Goal: Find contact information: Find contact information

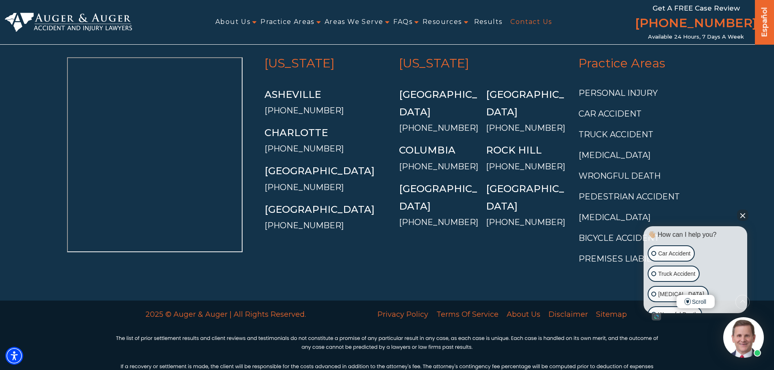
scroll to position [1732, 0]
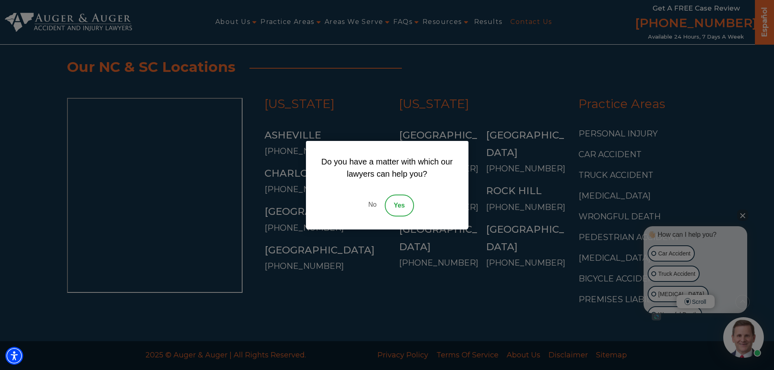
click at [367, 204] on link "No" at bounding box center [372, 206] width 24 height 22
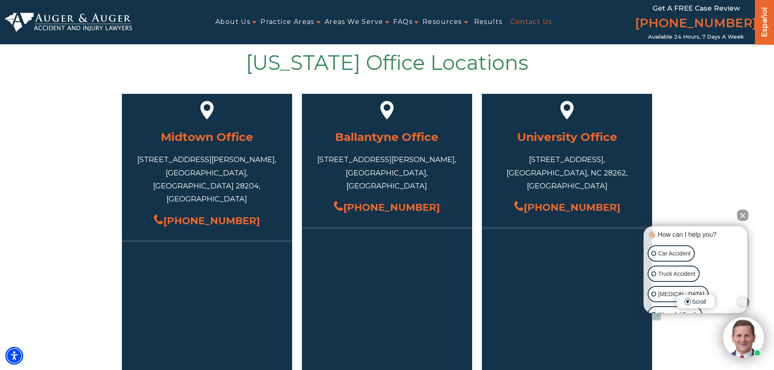
scroll to position [351, 0]
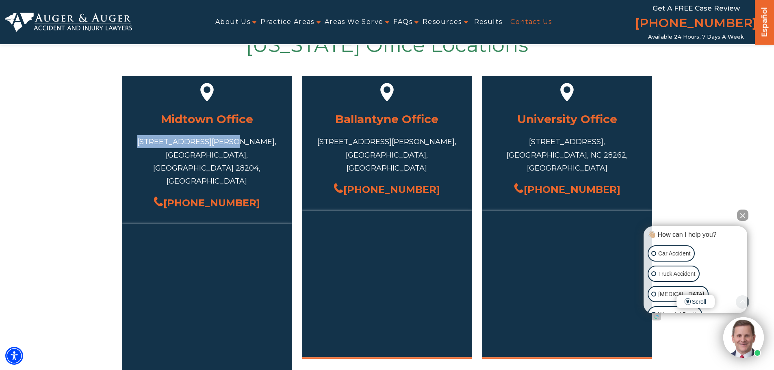
drag, startPoint x: 167, startPoint y: 139, endPoint x: 245, endPoint y: 141, distance: 78.4
click at [245, 141] on div "717 S Torrence St #101, Charlotte, NC 28204, USA" at bounding box center [207, 161] width 146 height 53
copy div "717 S Torrence St #101"
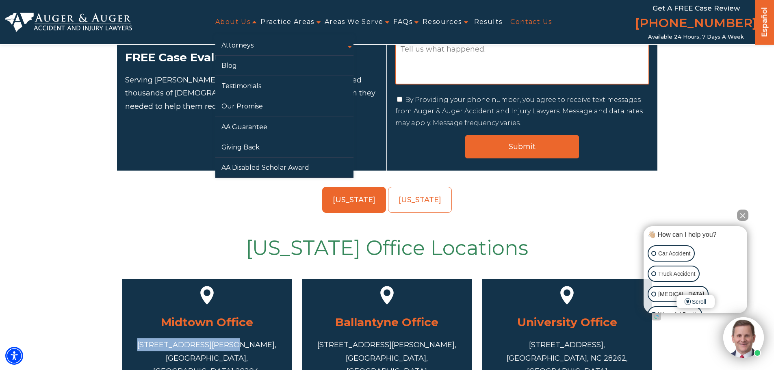
click at [248, 22] on link "About Us" at bounding box center [232, 22] width 35 height 18
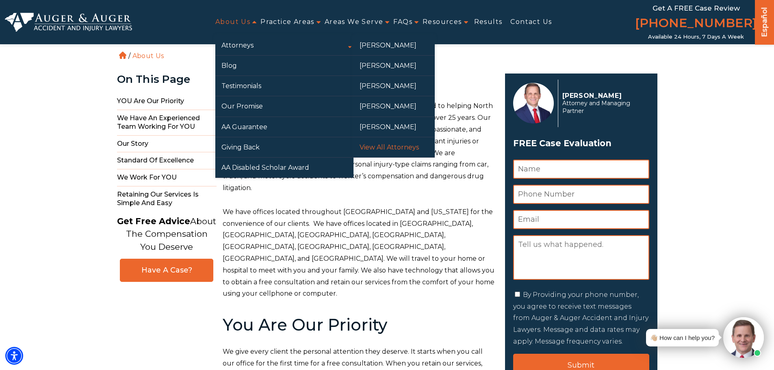
click at [389, 146] on link "View All Attorneys" at bounding box center [393, 147] width 81 height 20
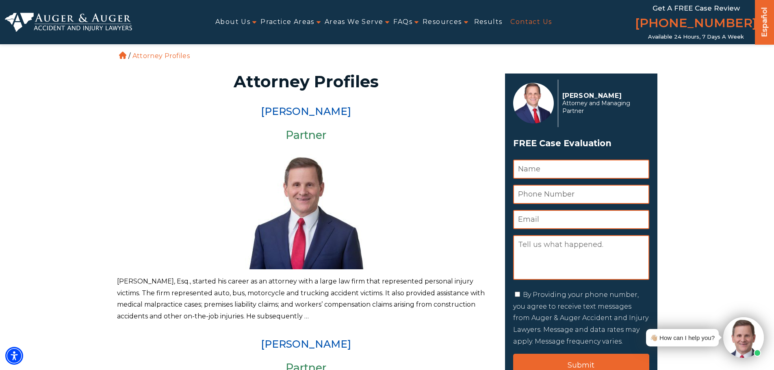
click at [526, 20] on link "Contact Us" at bounding box center [530, 22] width 41 height 18
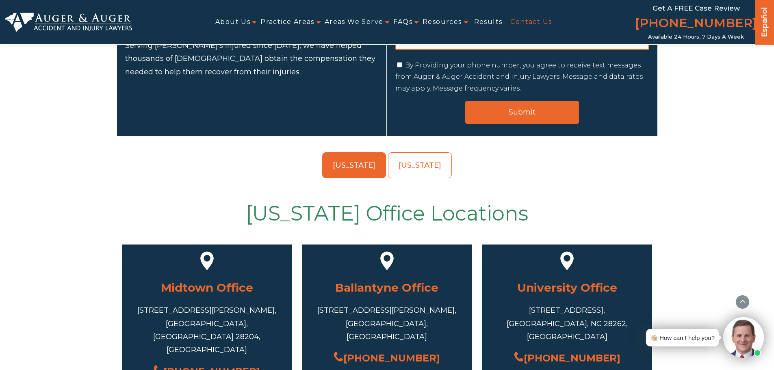
scroll to position [270, 0]
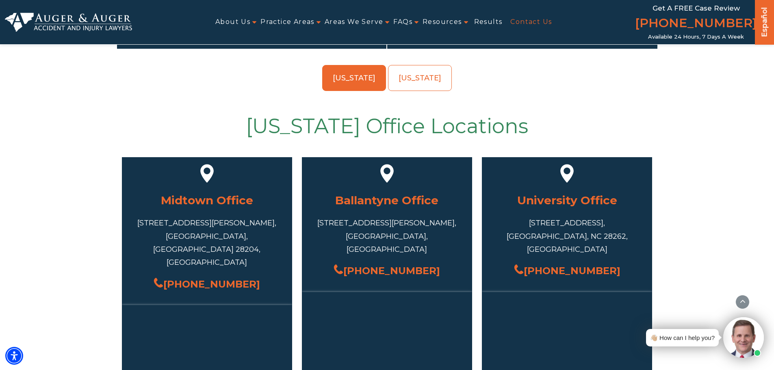
drag, startPoint x: 253, startPoint y: 258, endPoint x: 183, endPoint y: 262, distance: 70.3
click at [183, 275] on div "(704) 751-1475" at bounding box center [207, 283] width 146 height 17
copy link "704) 751-1475"
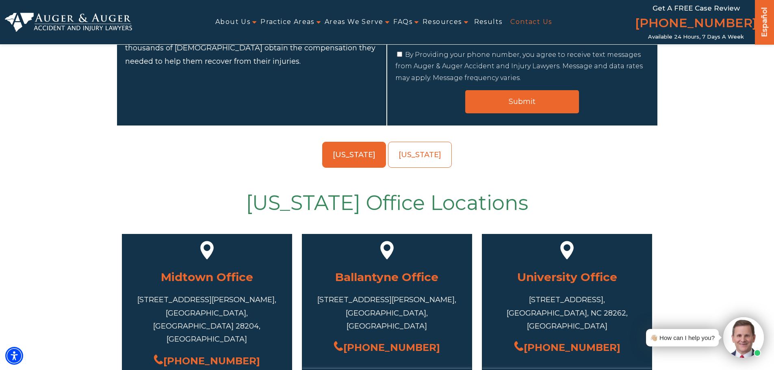
scroll to position [108, 0]
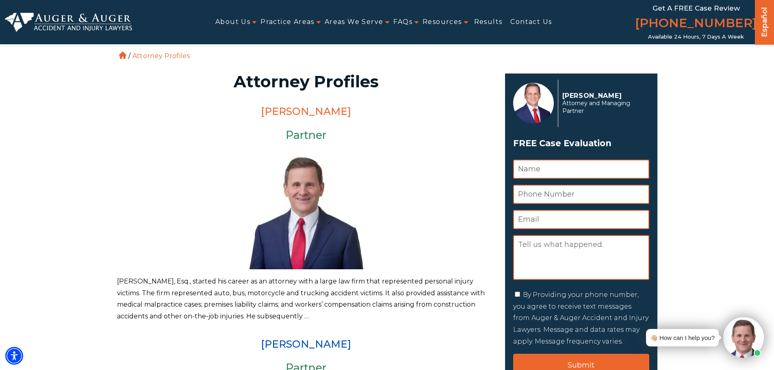
click at [281, 112] on link "Herbert W. Auger" at bounding box center [306, 111] width 90 height 12
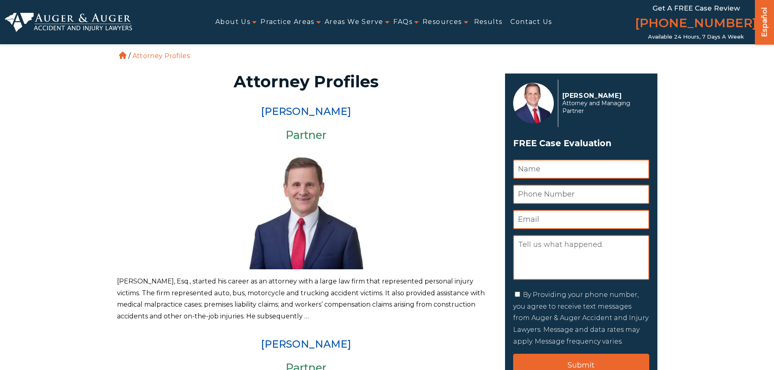
scroll to position [122, 0]
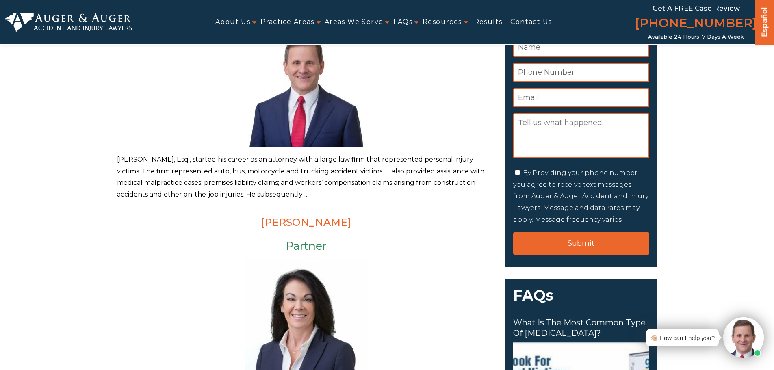
click at [290, 225] on link "[PERSON_NAME]" at bounding box center [306, 222] width 90 height 12
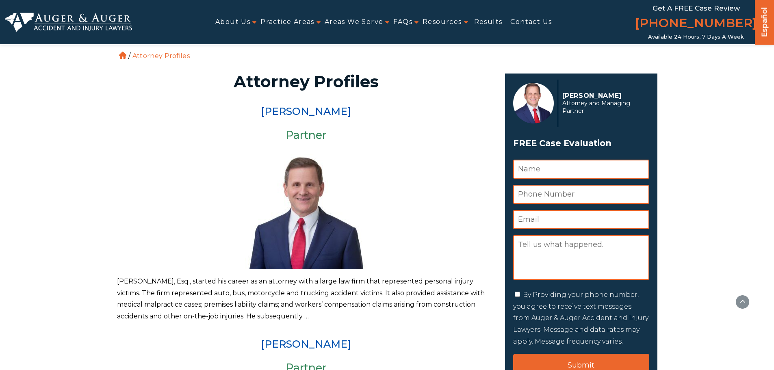
scroll to position [423, 0]
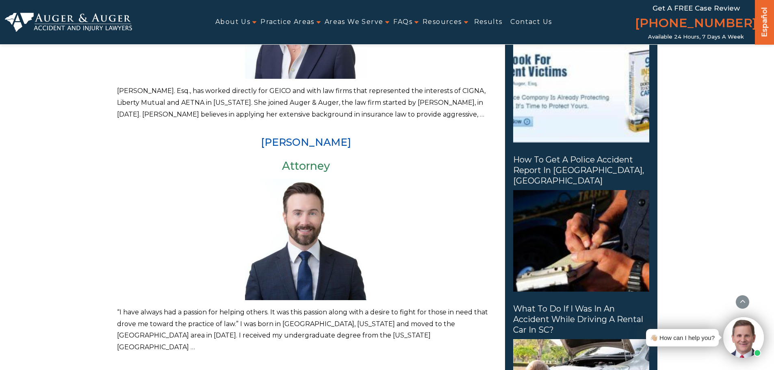
click at [288, 149] on article "Hunter Gillespie Attorney “I have always had a passion for helping others. It w…" at bounding box center [306, 245] width 378 height 217
click at [289, 140] on link "[PERSON_NAME]" at bounding box center [306, 142] width 90 height 12
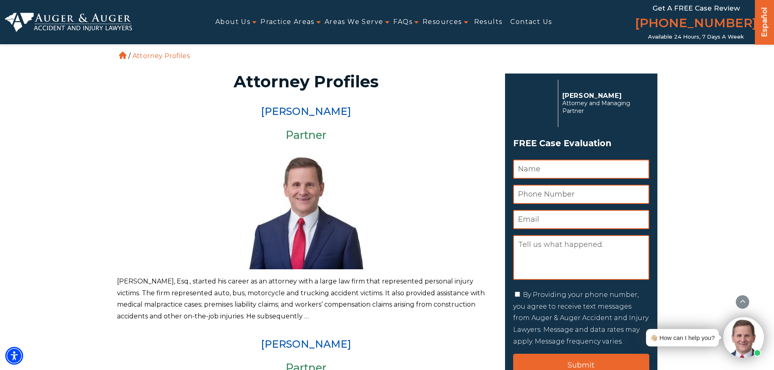
scroll to position [667, 0]
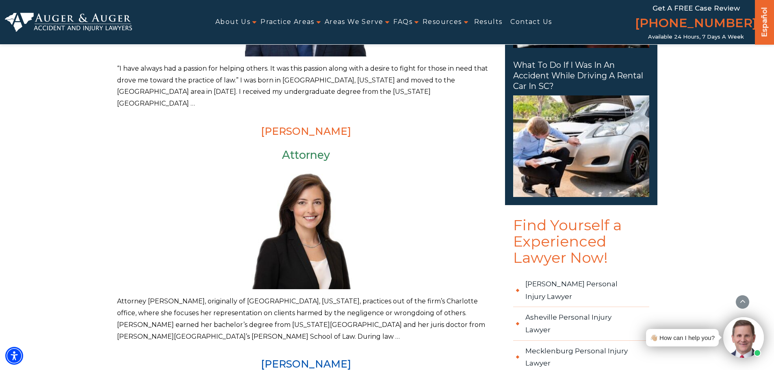
click at [264, 125] on link "[PERSON_NAME]" at bounding box center [306, 131] width 90 height 12
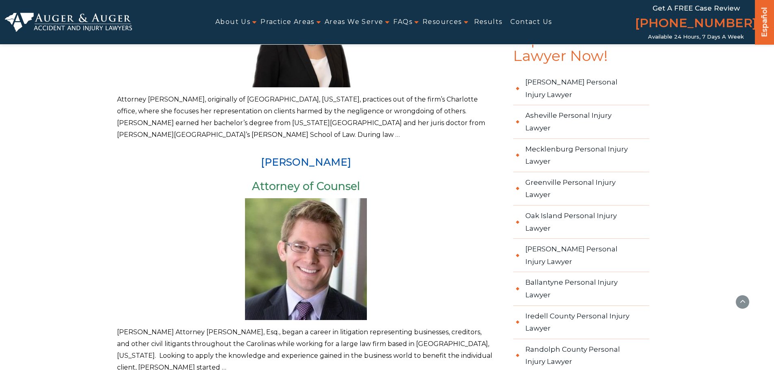
scroll to position [870, 0]
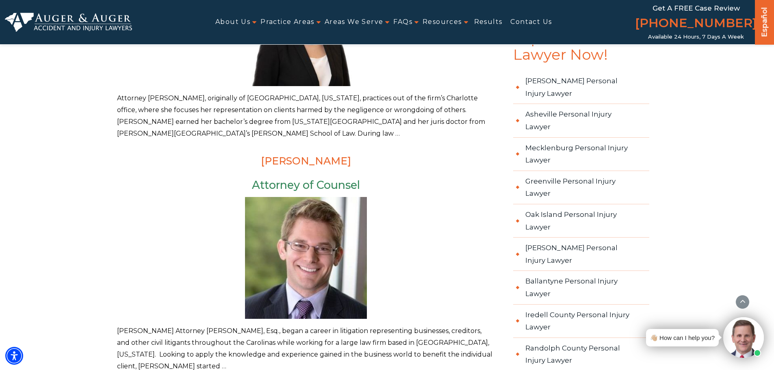
click at [295, 155] on link "[PERSON_NAME]" at bounding box center [306, 161] width 90 height 12
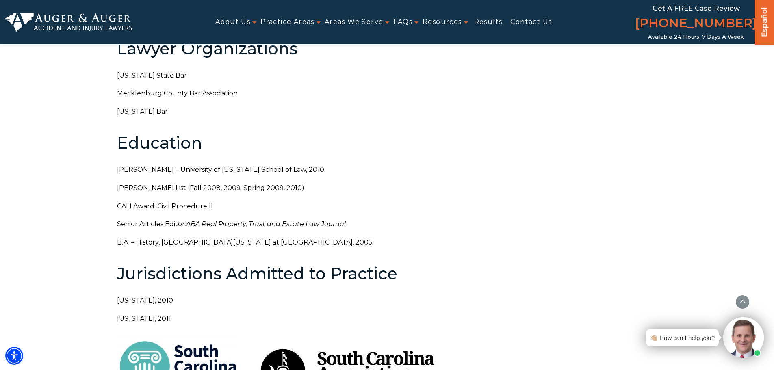
scroll to position [528, 0]
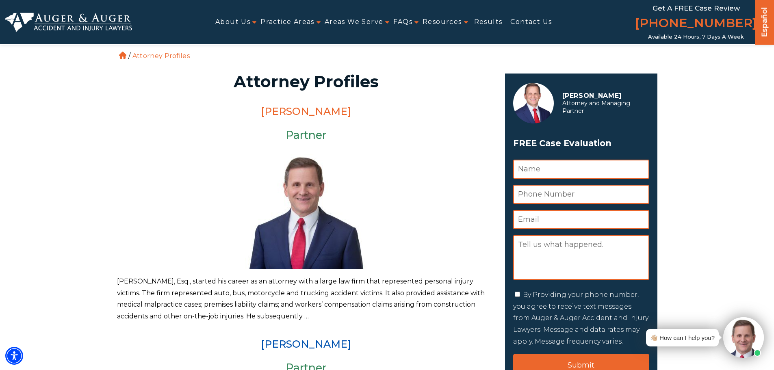
drag, startPoint x: 364, startPoint y: 112, endPoint x: 261, endPoint y: 113, distance: 103.2
click at [261, 113] on h2 "Herbert W. Auger" at bounding box center [306, 111] width 378 height 11
